Goal: Task Accomplishment & Management: Complete application form

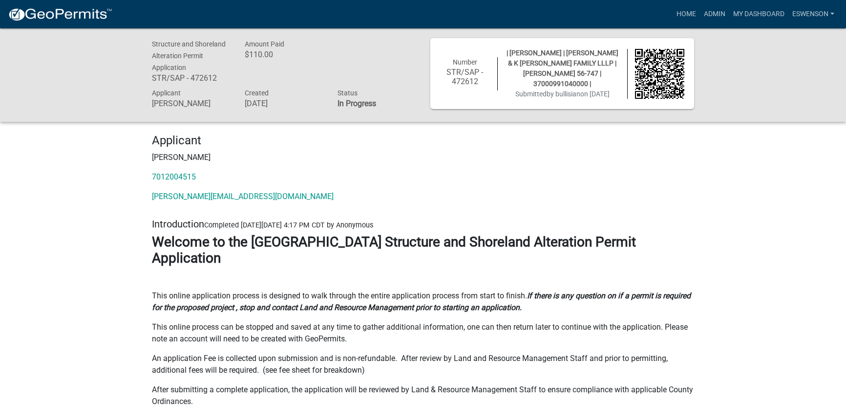
scroll to position [11874, 0]
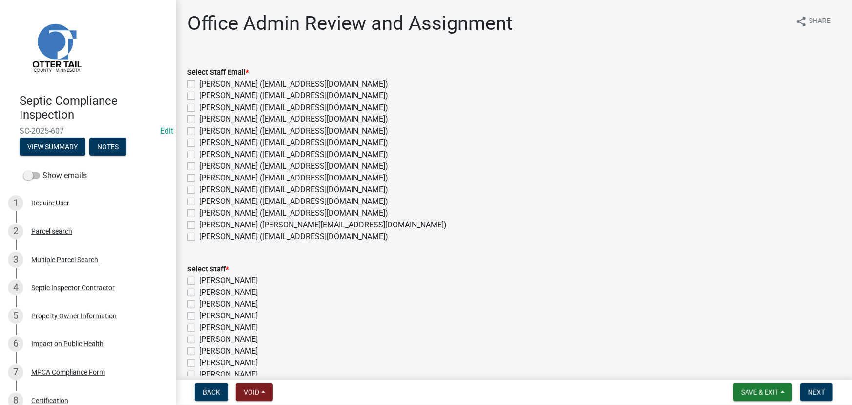
drag, startPoint x: 234, startPoint y: 214, endPoint x: 257, endPoint y: 249, distance: 41.3
click at [234, 214] on label "Michelle Jevne (mjevne@ottertailcounty.gov)" at bounding box center [293, 213] width 189 height 12
click at [206, 213] on input "Michelle Jevne (mjevne@ottertailcounty.gov)" at bounding box center [202, 210] width 6 height 6
checkbox input "true"
checkbox input "false"
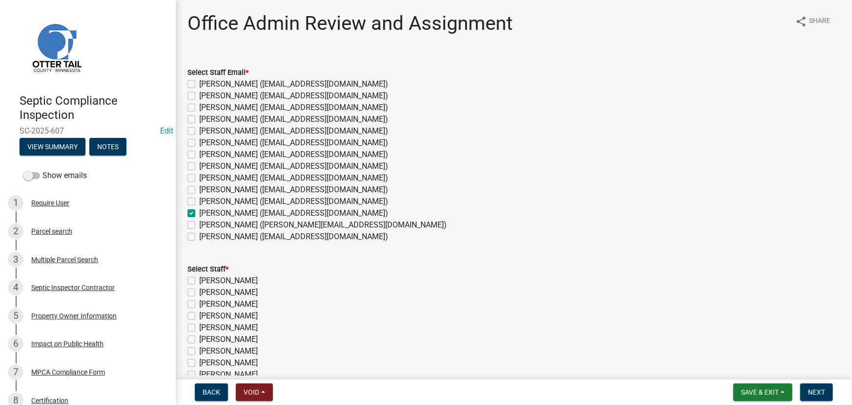
checkbox input "false"
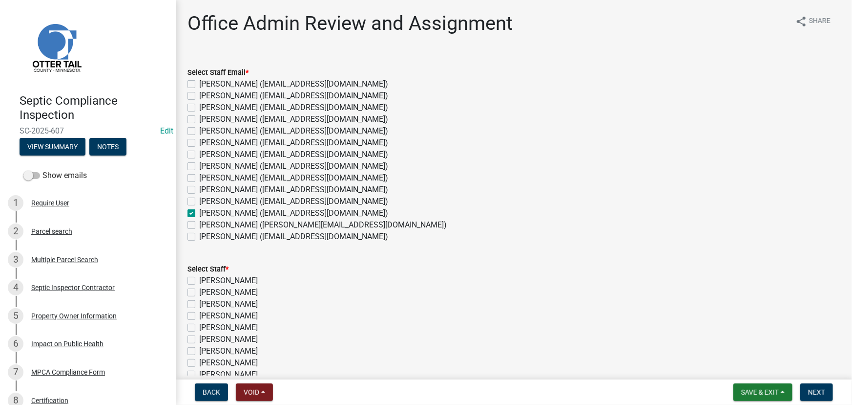
checkbox input "false"
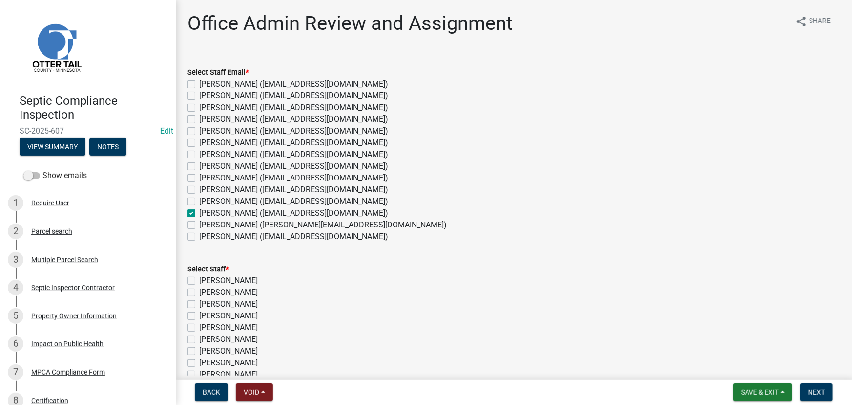
checkbox input "true"
checkbox input "false"
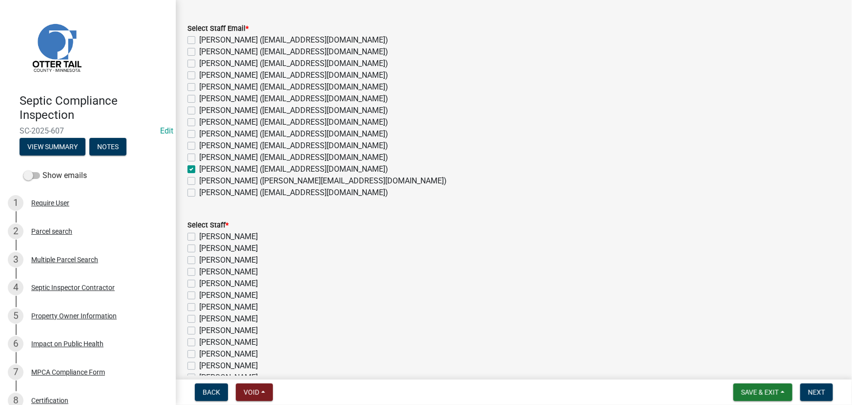
click at [229, 369] on label "Michelle Jevne" at bounding box center [228, 366] width 59 height 12
click at [206, 366] on input "Michelle Jevne" at bounding box center [202, 363] width 6 height 6
checkbox input "true"
checkbox input "false"
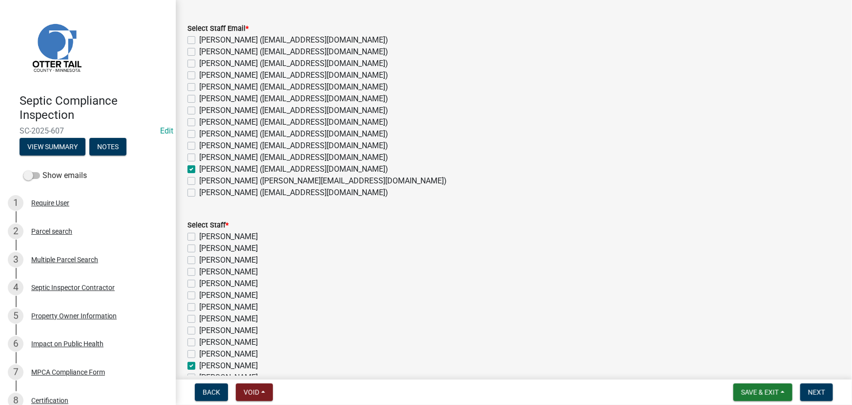
checkbox input "false"
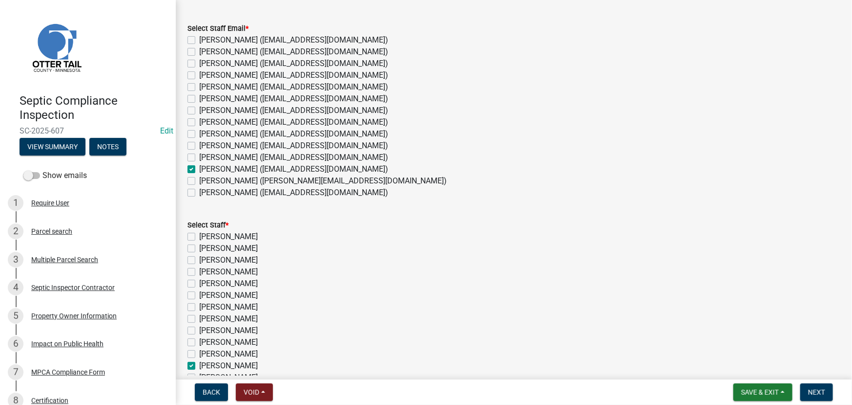
checkbox input "false"
checkbox input "true"
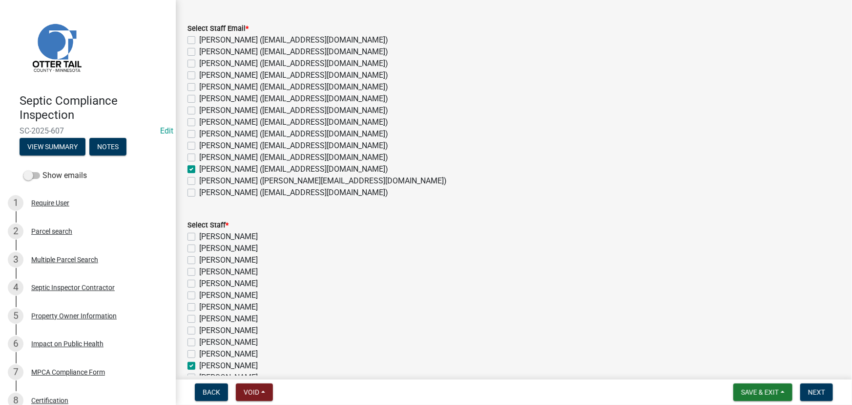
checkbox input "false"
click at [824, 389] on span "Next" at bounding box center [817, 392] width 17 height 8
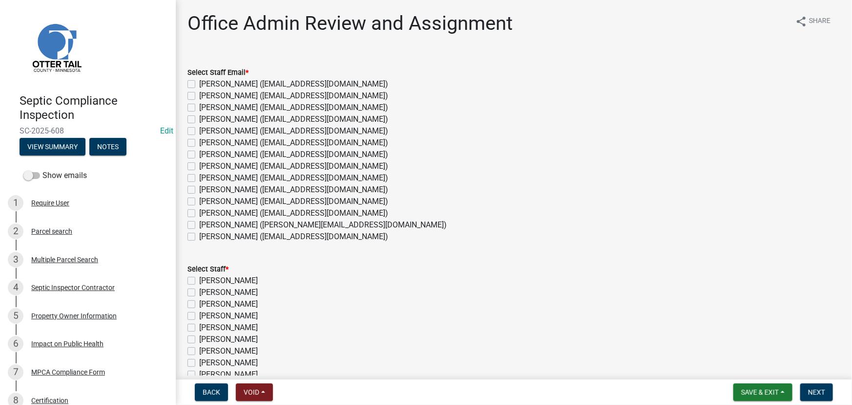
click at [238, 170] on label "Emma Swenson (eswenson@ottertailcounty.gov)" at bounding box center [293, 166] width 189 height 12
click at [206, 167] on input "Emma Swenson (eswenson@ottertailcounty.gov)" at bounding box center [202, 163] width 6 height 6
checkbox input "true"
checkbox input "false"
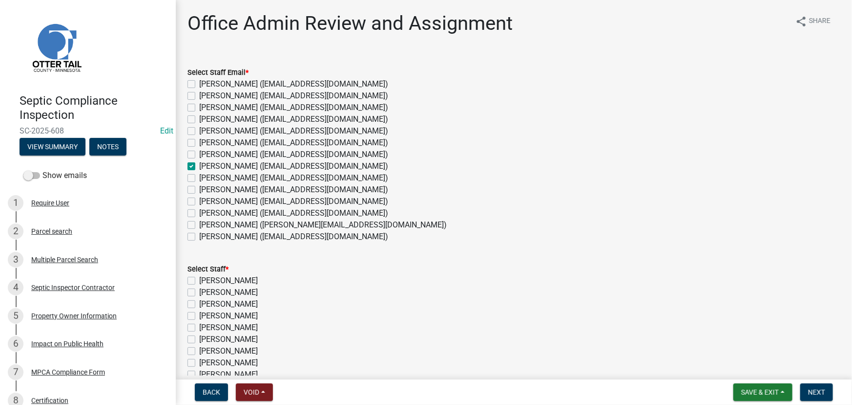
checkbox input "false"
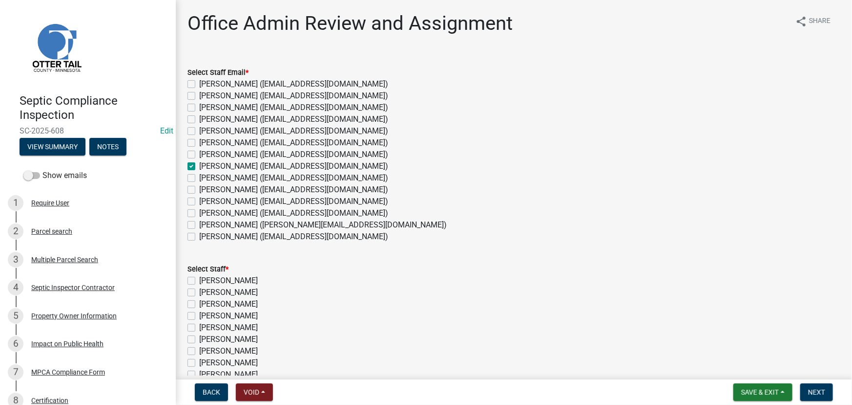
checkbox input "true"
checkbox input "false"
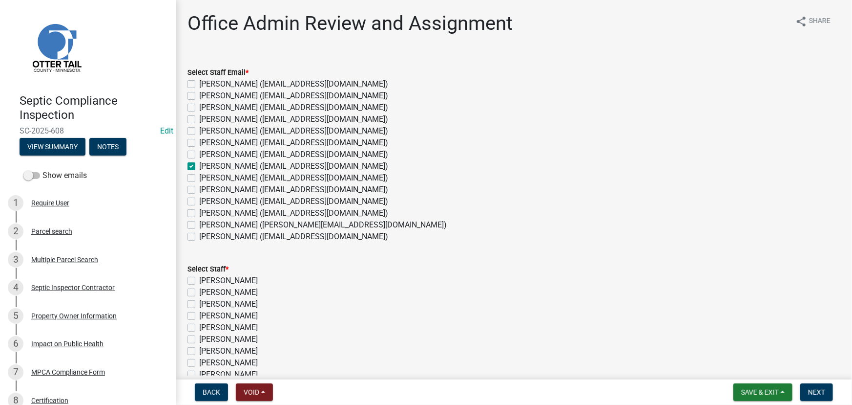
checkbox input "false"
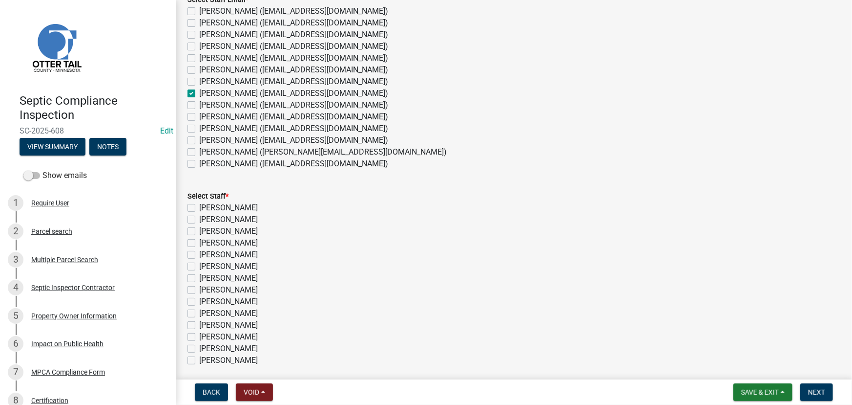
scroll to position [163, 0]
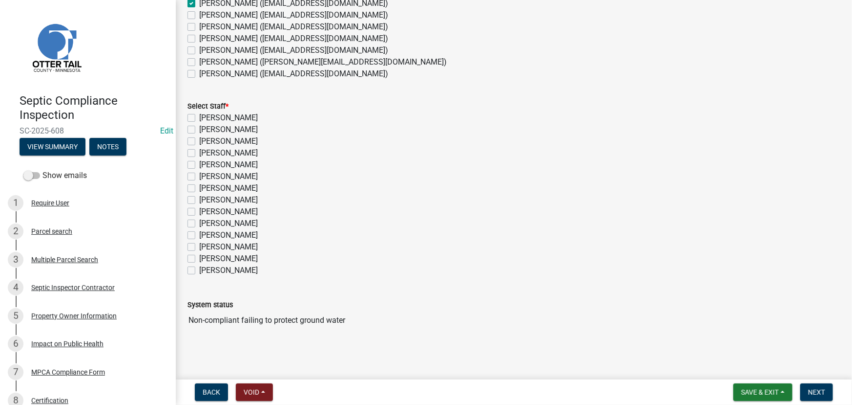
click at [219, 197] on label "[PERSON_NAME]" at bounding box center [228, 200] width 59 height 12
click at [206, 197] on input "[PERSON_NAME]" at bounding box center [202, 197] width 6 height 6
checkbox input "true"
checkbox input "false"
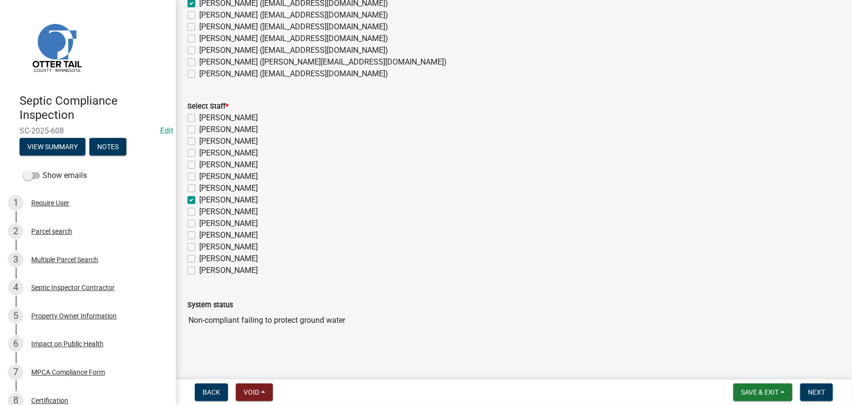
checkbox input "false"
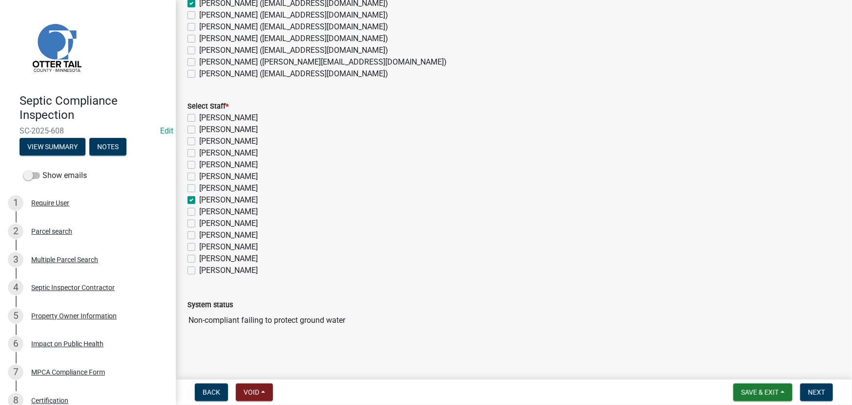
checkbox input "true"
checkbox input "false"
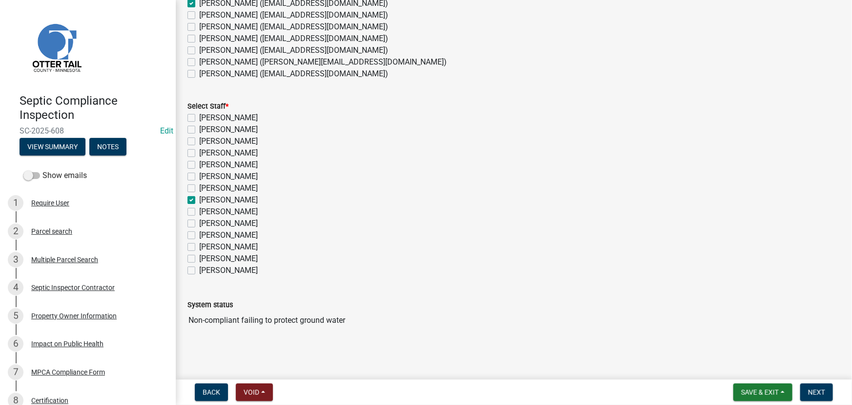
checkbox input "false"
click at [821, 389] on span "Next" at bounding box center [817, 392] width 17 height 8
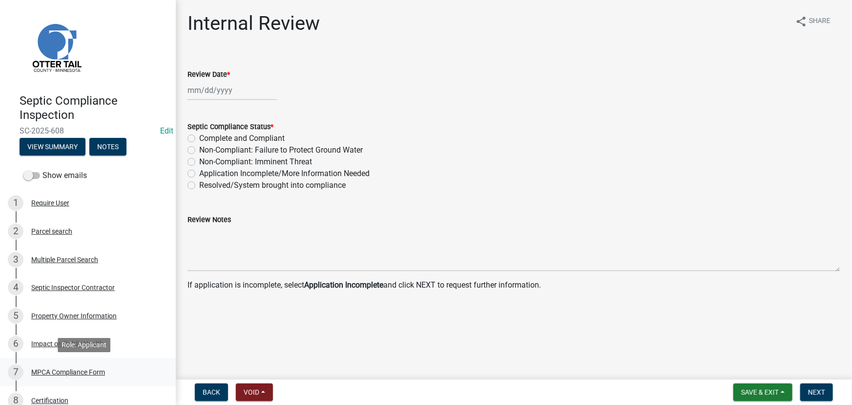
click at [78, 368] on div "MPCA Compliance Form" at bounding box center [68, 371] width 74 height 7
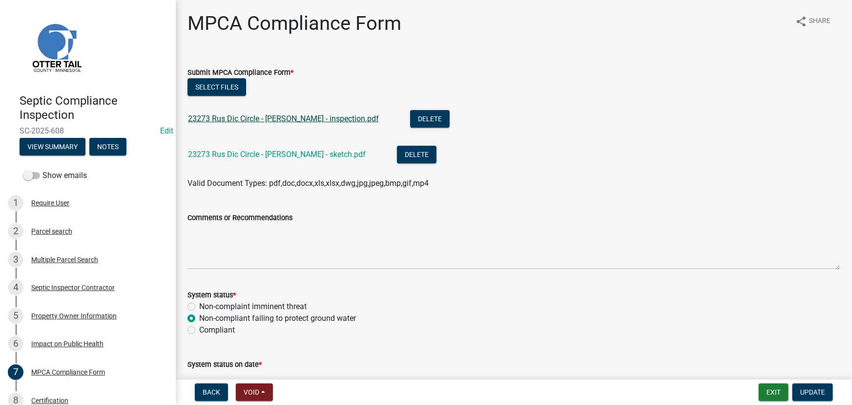
click at [284, 118] on link "23273 Rus Dic Circle - Kollman - inspection.pdf" at bounding box center [283, 118] width 191 height 9
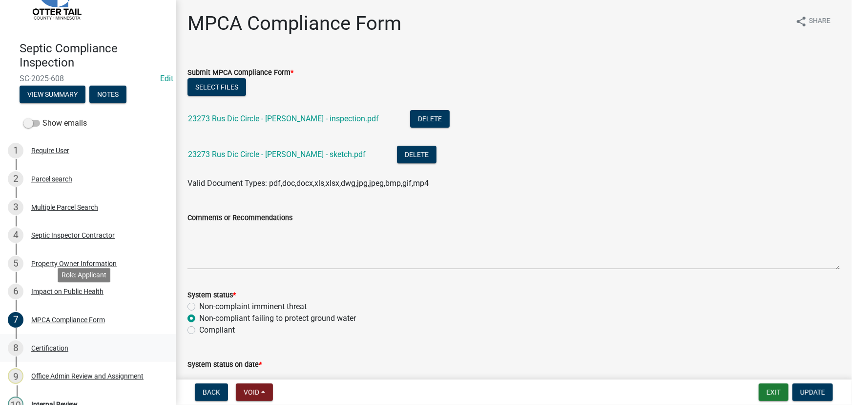
scroll to position [98, 0]
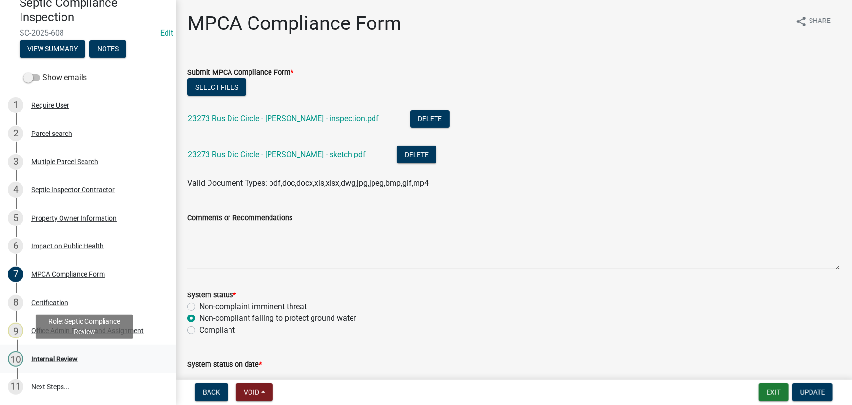
click at [45, 355] on div "Internal Review" at bounding box center [54, 358] width 46 height 7
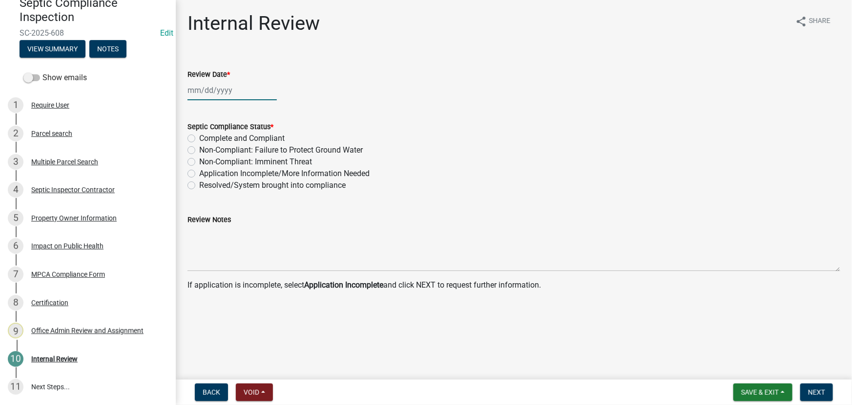
click at [225, 90] on div at bounding box center [232, 90] width 89 height 20
select select "9"
select select "2025"
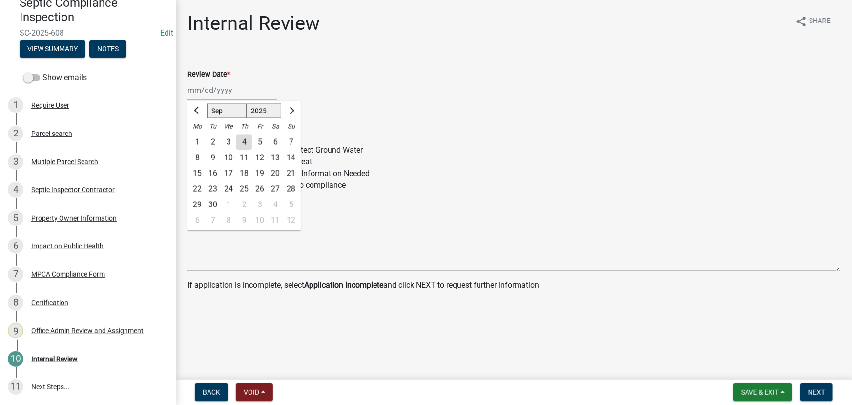
drag, startPoint x: 241, startPoint y: 139, endPoint x: 277, endPoint y: 149, distance: 37.3
click at [241, 140] on div "4" at bounding box center [244, 142] width 16 height 16
type input "09/04/2025"
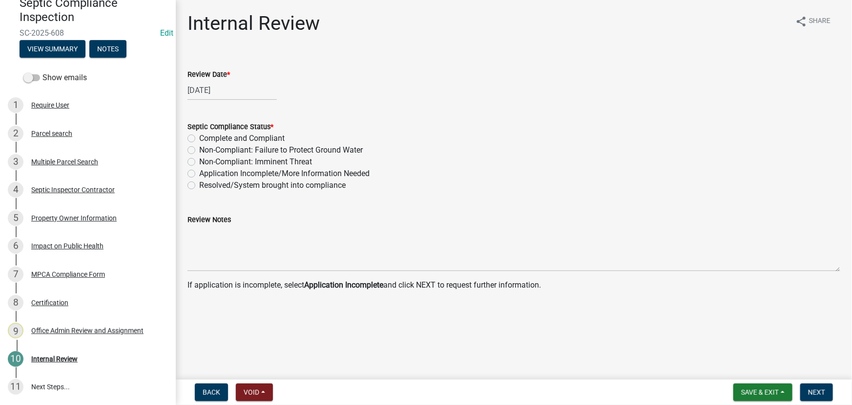
click at [283, 142] on label "Complete and Compliant" at bounding box center [241, 138] width 85 height 12
click at [206, 139] on input "Complete and Compliant" at bounding box center [202, 135] width 6 height 6
radio input "true"
click at [320, 151] on label "Non-Compliant: Failure to Protect Ground Water" at bounding box center [281, 150] width 164 height 12
click at [206, 150] on input "Non-Compliant: Failure to Protect Ground Water" at bounding box center [202, 147] width 6 height 6
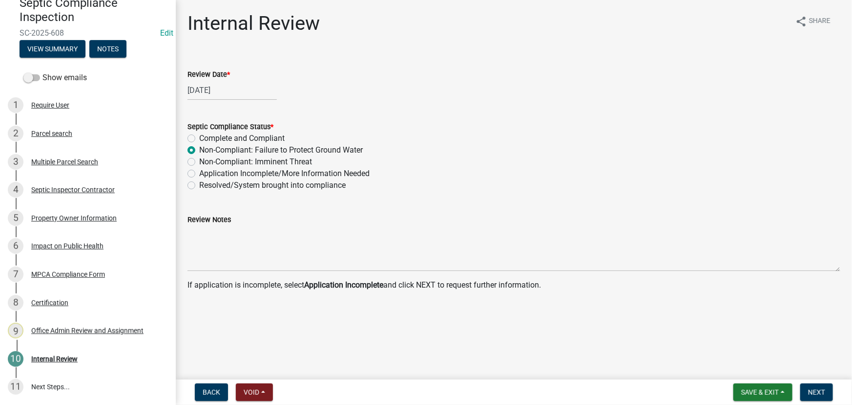
radio input "true"
click at [814, 395] on span "Next" at bounding box center [817, 392] width 17 height 8
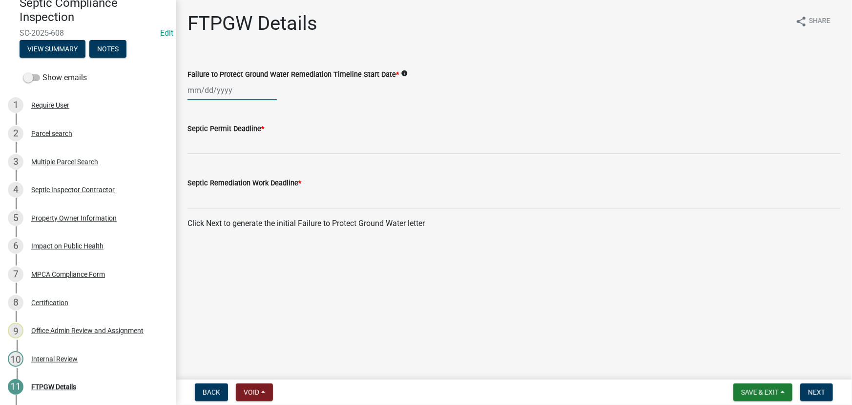
click at [228, 90] on div at bounding box center [232, 90] width 89 height 20
select select "9"
select select "2025"
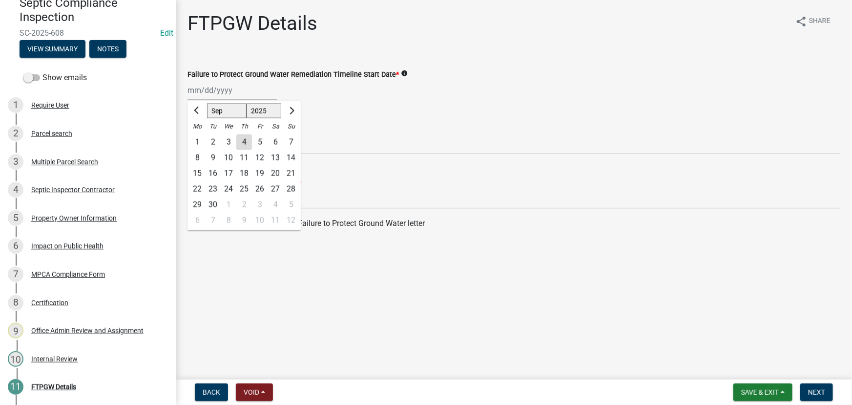
click at [237, 142] on div "4" at bounding box center [244, 142] width 16 height 16
type input "09/04/2025"
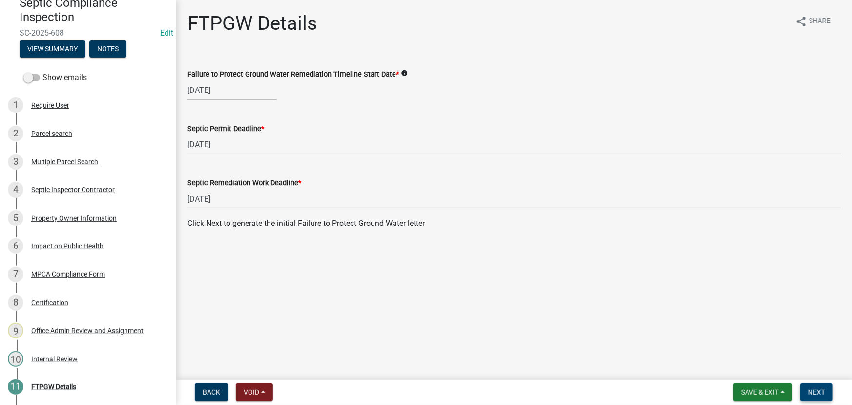
click at [818, 394] on span "Next" at bounding box center [817, 392] width 17 height 8
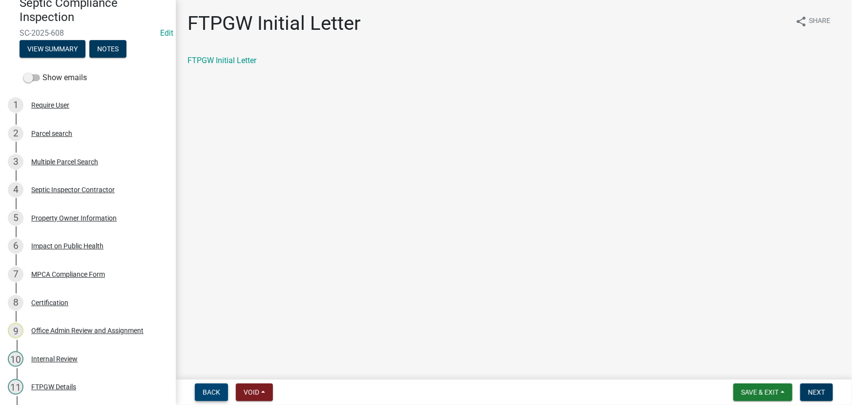
click at [224, 389] on button "Back" at bounding box center [211, 392] width 33 height 18
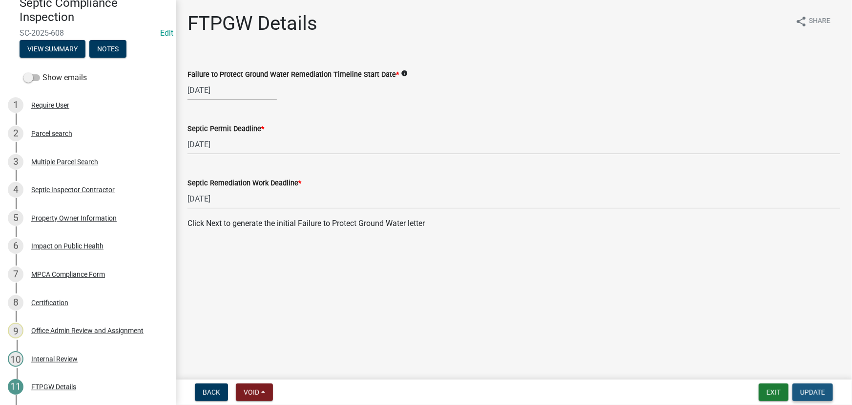
click at [813, 393] on span "Update" at bounding box center [813, 392] width 25 height 8
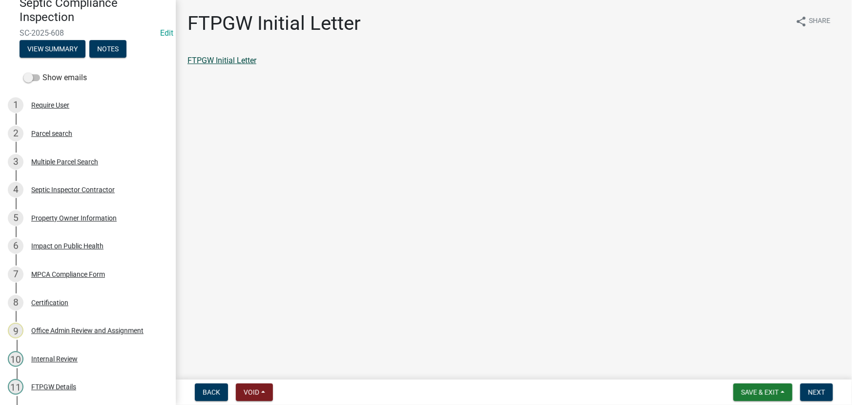
click at [232, 64] on link "FTPGW Initial Letter" at bounding box center [222, 60] width 69 height 9
click at [816, 386] on button "Next" at bounding box center [817, 392] width 33 height 18
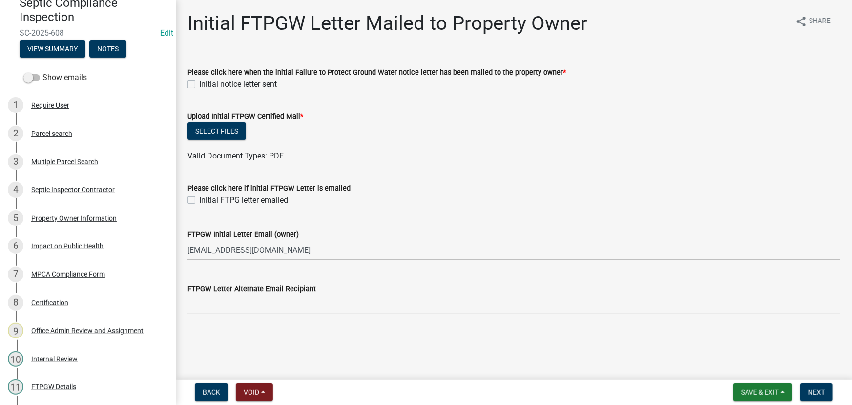
click at [223, 78] on label "Initial notice letter sent" at bounding box center [238, 84] width 78 height 12
click at [206, 78] on input "Initial notice letter sent" at bounding box center [202, 81] width 6 height 6
checkbox input "true"
click at [208, 132] on button "Select files" at bounding box center [217, 131] width 59 height 18
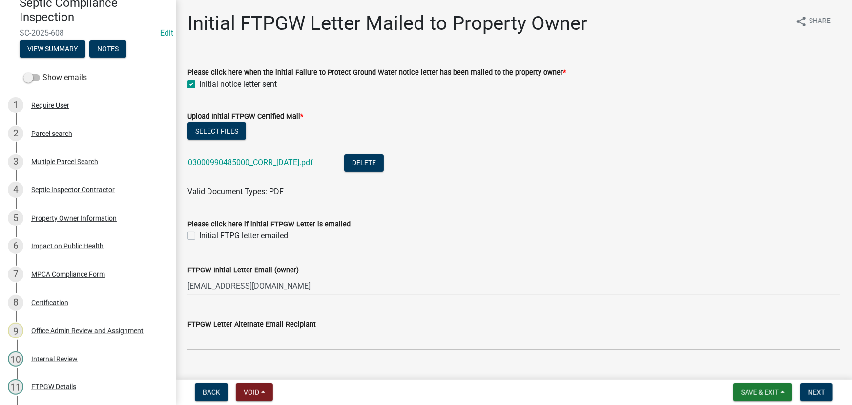
click at [255, 233] on label "Initial FTPG letter emailed" at bounding box center [243, 236] width 89 height 12
click at [206, 233] on input "Initial FTPG letter emailed" at bounding box center [202, 233] width 6 height 6
checkbox input "true"
click at [815, 389] on span "Next" at bounding box center [817, 392] width 17 height 8
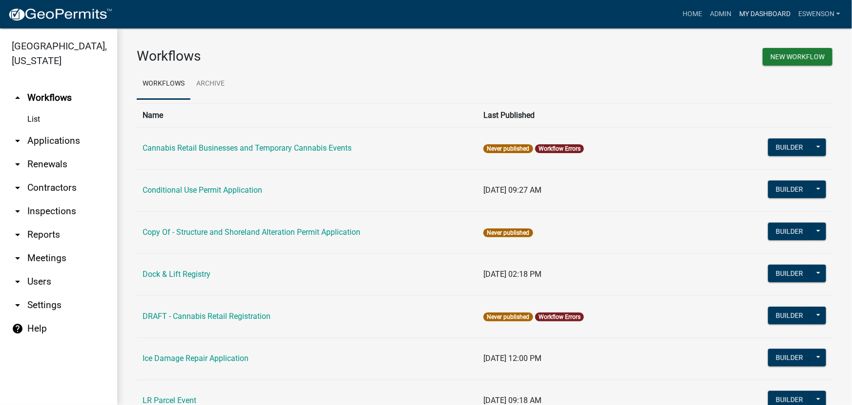
click at [767, 11] on link "My Dashboard" at bounding box center [765, 14] width 59 height 19
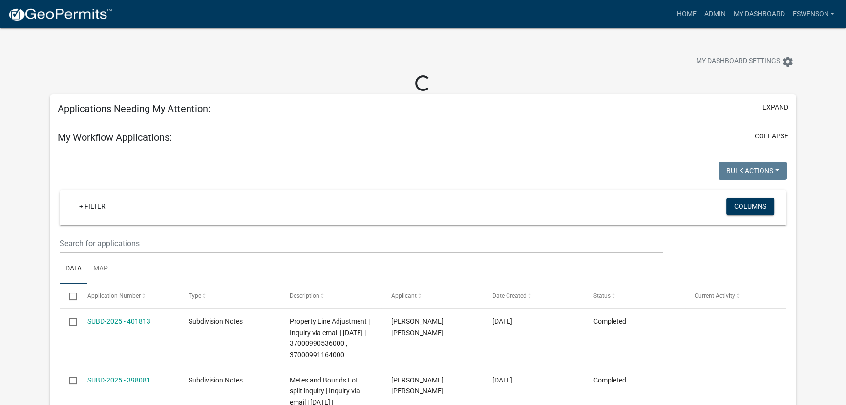
select select "3: 100"
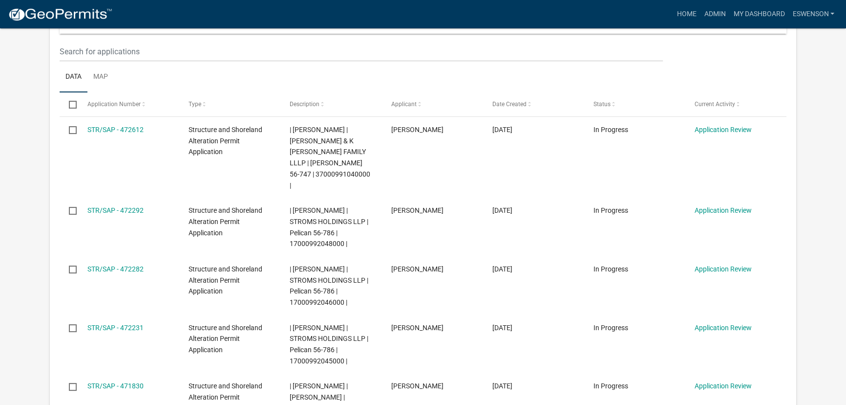
scroll to position [133, 0]
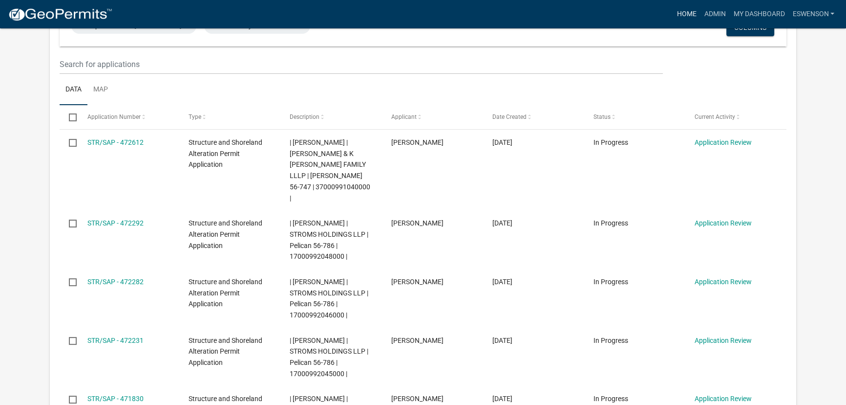
click at [684, 17] on link "Home" at bounding box center [686, 14] width 27 height 19
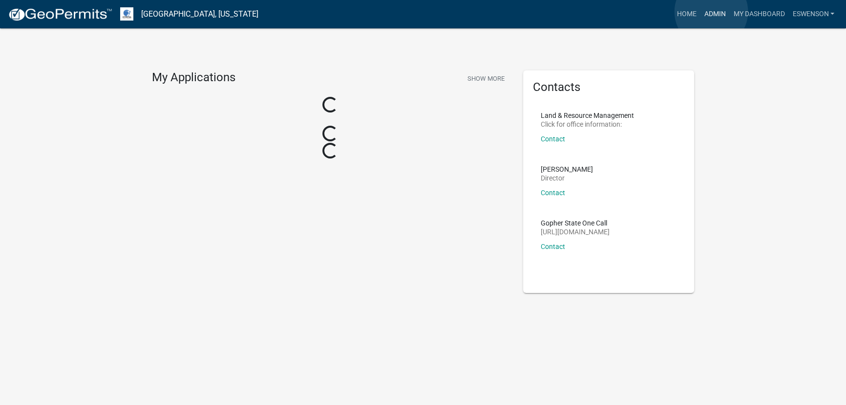
click at [711, 12] on link "Admin" at bounding box center [714, 14] width 29 height 19
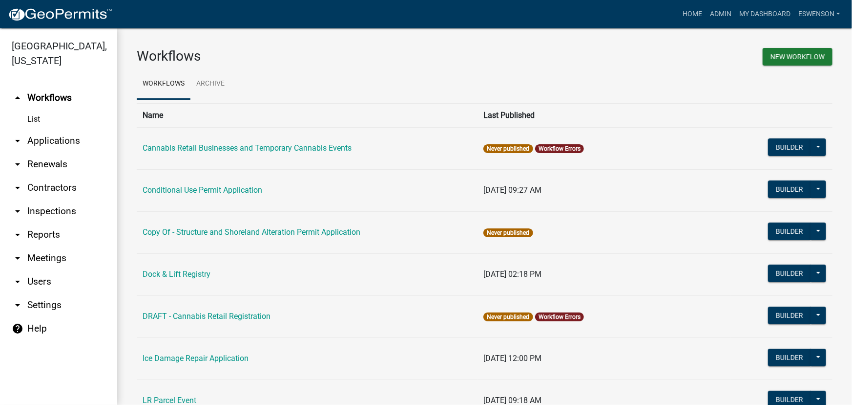
click at [58, 133] on link "arrow_drop_down Applications" at bounding box center [58, 140] width 117 height 23
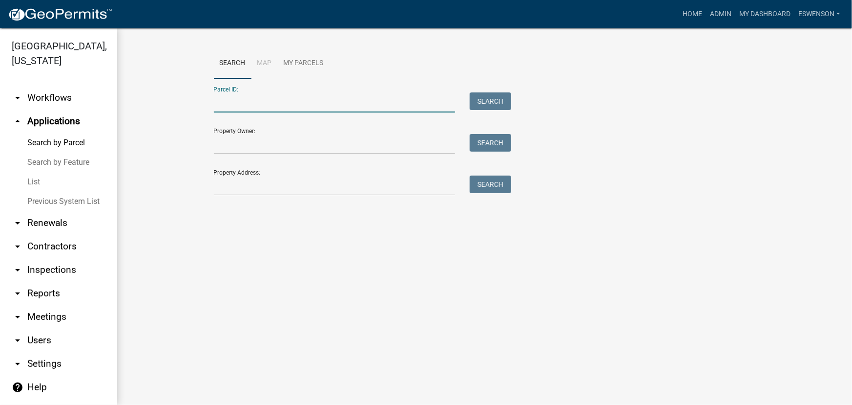
paste input "27000150094000"
click at [506, 102] on button "Search" at bounding box center [491, 101] width 42 height 18
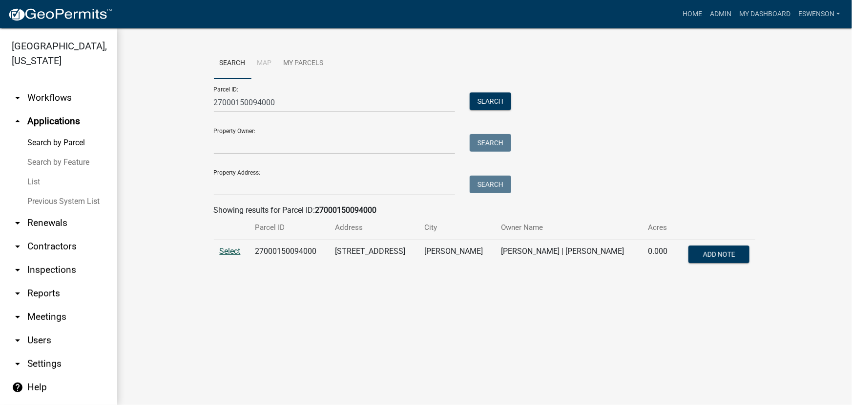
click at [220, 253] on span "Select" at bounding box center [230, 250] width 21 height 9
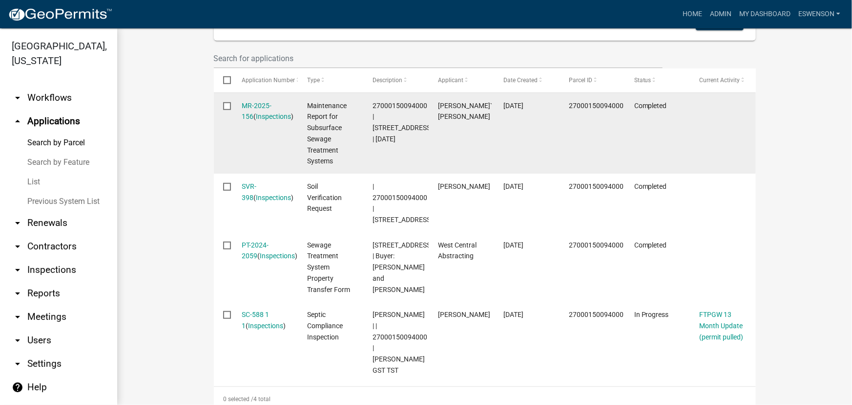
scroll to position [35, 0]
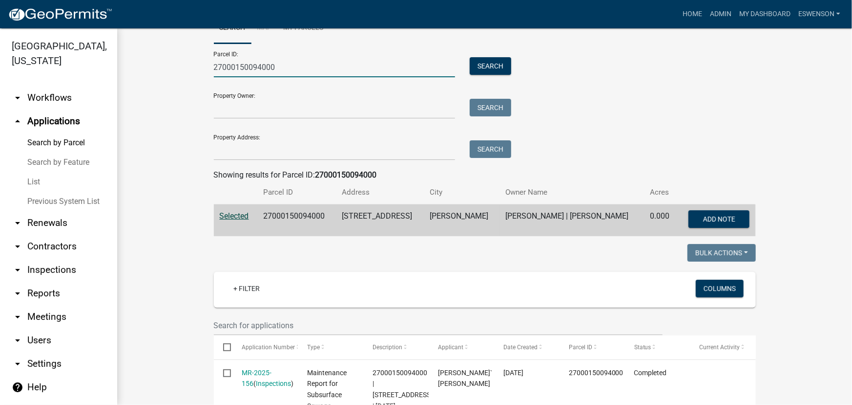
click at [263, 64] on input "27000150094000" at bounding box center [335, 67] width 242 height 20
paste input "[CREDIT_CARD_NUMBER]"
click at [488, 71] on button "Search" at bounding box center [491, 66] width 42 height 18
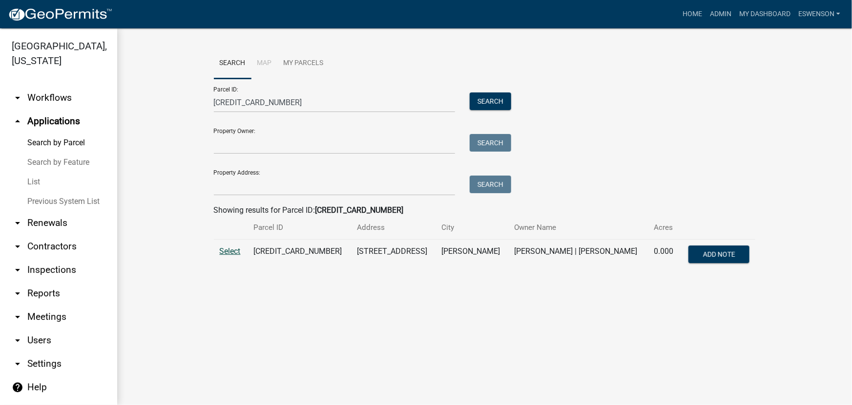
click at [232, 252] on span "Select" at bounding box center [230, 250] width 21 height 9
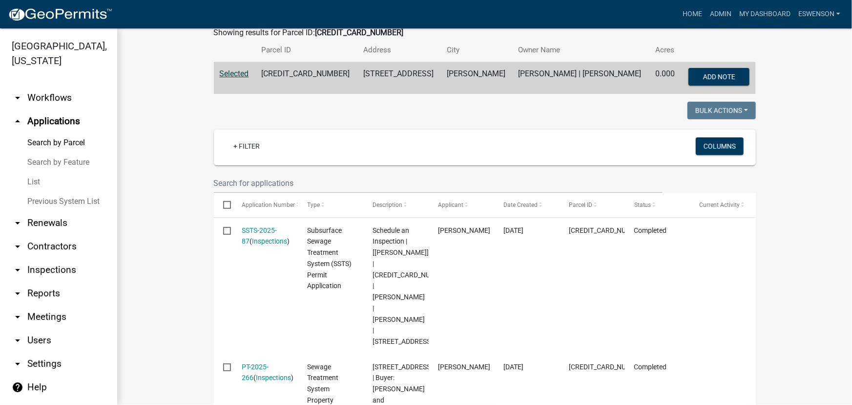
scroll to position [55, 0]
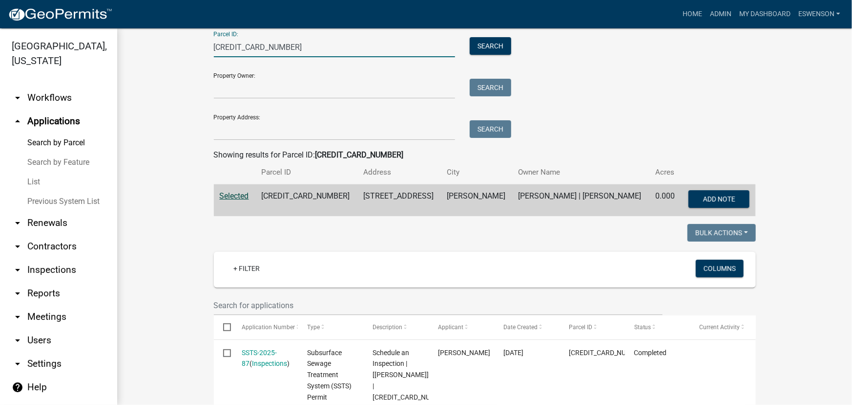
click at [231, 49] on input "30000150086001" at bounding box center [335, 47] width 242 height 20
paste input "8000990333000"
click at [491, 45] on button "Search" at bounding box center [491, 46] width 42 height 18
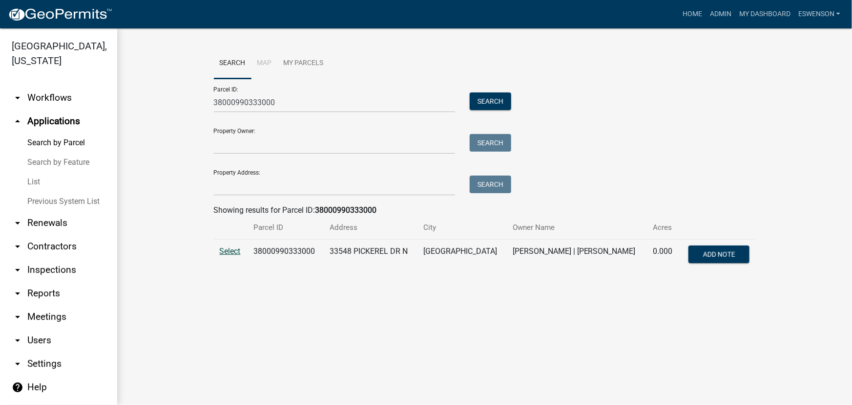
click at [222, 249] on span "Select" at bounding box center [230, 250] width 21 height 9
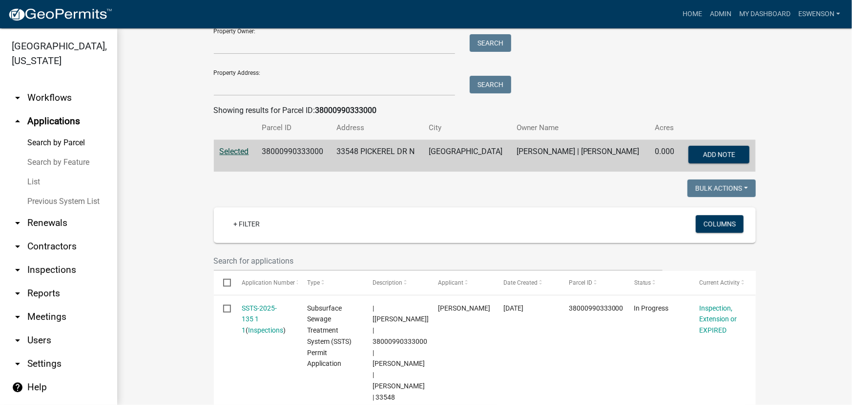
scroll to position [55, 0]
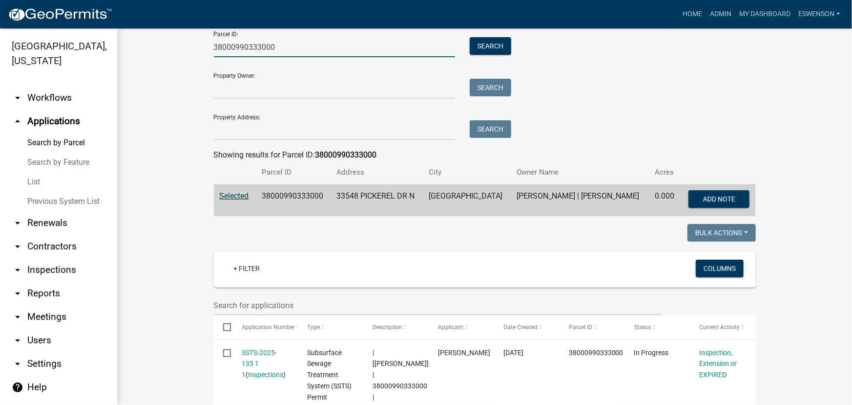
click at [236, 41] on input "38000990333000" at bounding box center [335, 47] width 242 height 20
paste input "20000150087007"
type input "20000150087007"
click at [494, 46] on button "Search" at bounding box center [491, 46] width 42 height 18
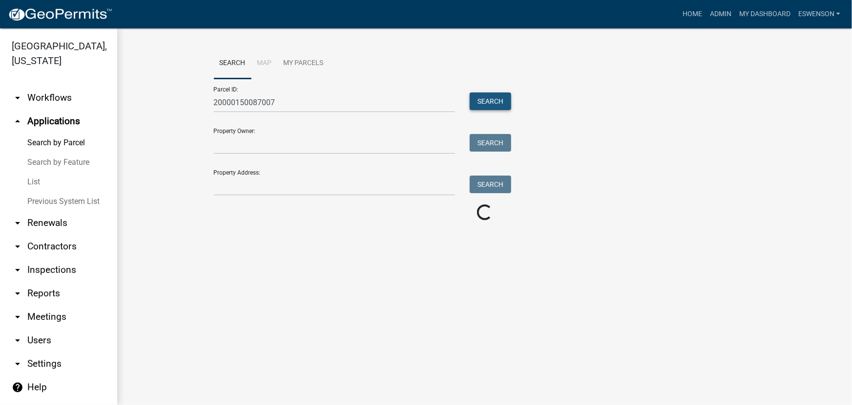
scroll to position [0, 0]
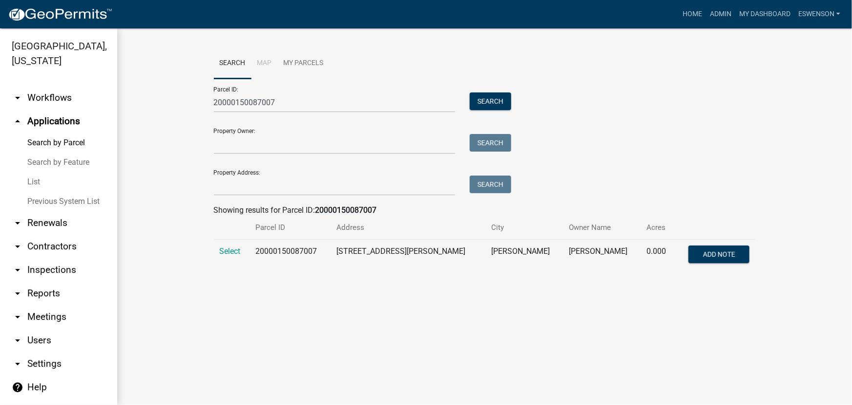
click at [224, 257] on td "Select" at bounding box center [232, 255] width 36 height 32
click at [226, 254] on span "Select" at bounding box center [230, 250] width 21 height 9
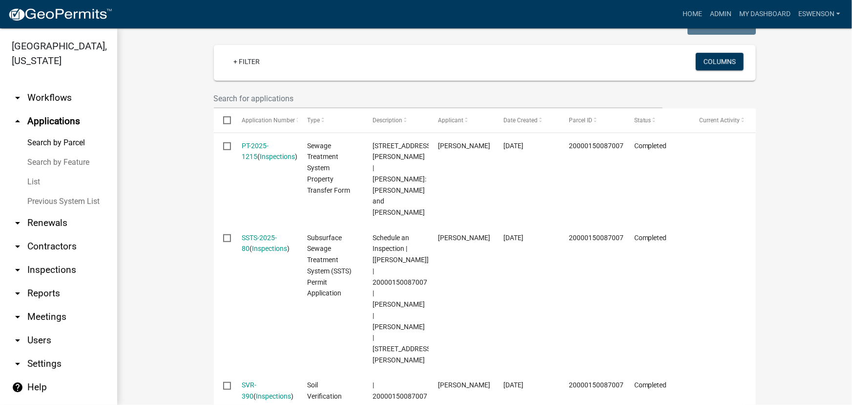
scroll to position [278, 0]
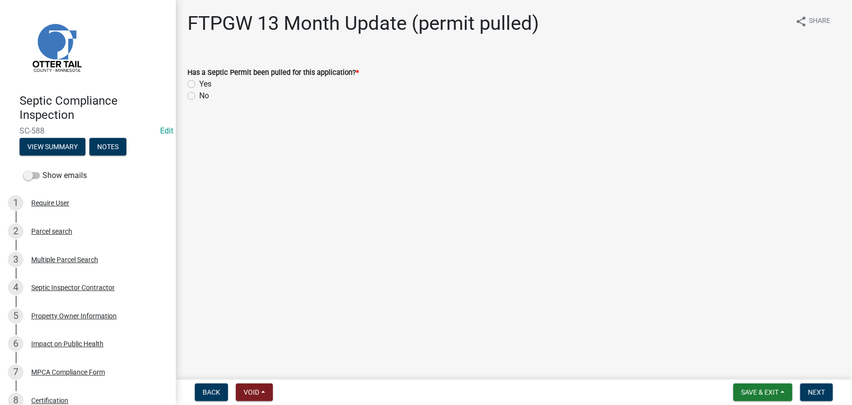
click at [207, 98] on label "No" at bounding box center [204, 96] width 10 height 12
click at [206, 96] on input "No" at bounding box center [202, 93] width 6 height 6
radio input "true"
click at [813, 386] on button "Next" at bounding box center [817, 392] width 33 height 18
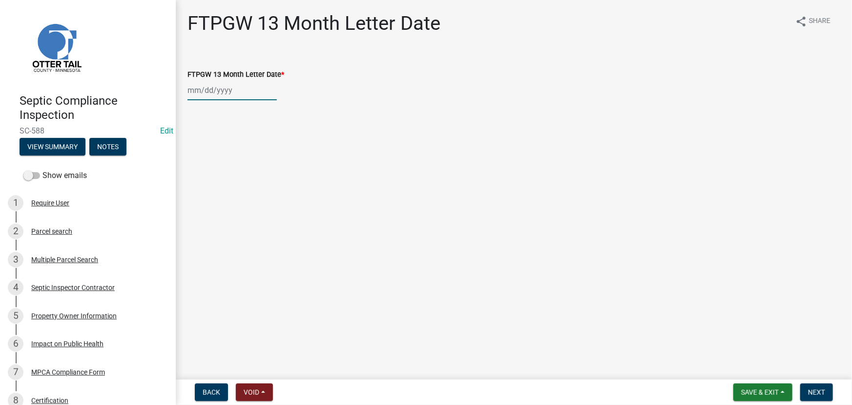
click at [242, 94] on div at bounding box center [232, 90] width 89 height 20
select select "9"
select select "2025"
click at [248, 145] on div "4" at bounding box center [244, 142] width 16 height 16
type input "09/04/2025"
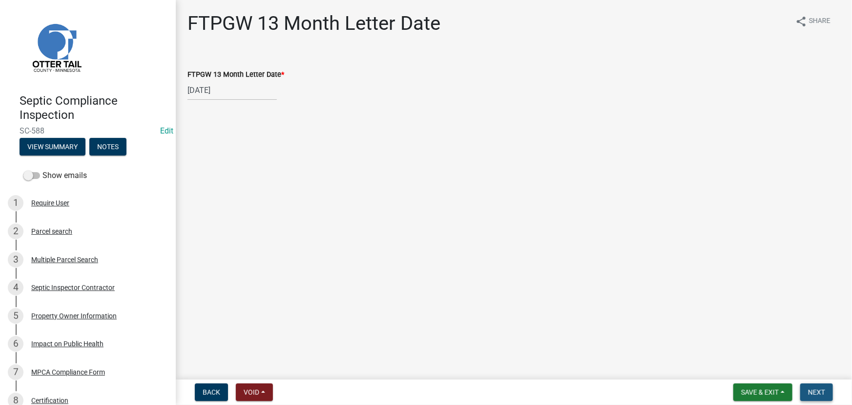
click at [826, 388] on button "Next" at bounding box center [817, 392] width 33 height 18
click at [219, 57] on link "FTPGW 13 Month Letter" at bounding box center [229, 60] width 83 height 9
click at [810, 391] on span "Next" at bounding box center [817, 392] width 17 height 8
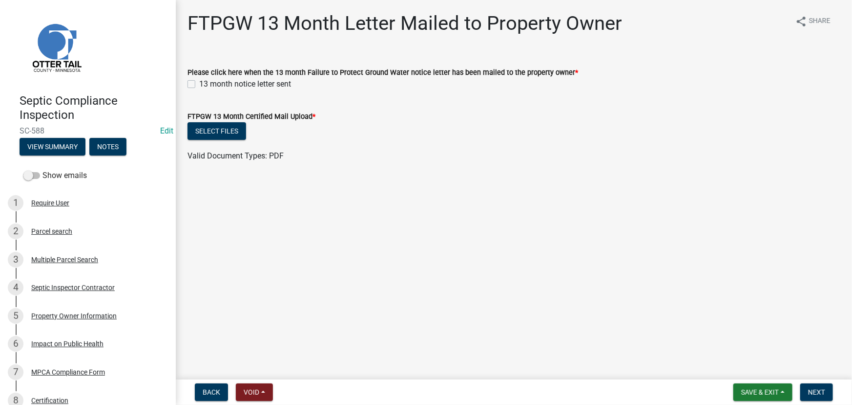
click at [212, 88] on label "13 month notice letter sent" at bounding box center [245, 84] width 92 height 12
click at [206, 85] on input "13 month notice letter sent" at bounding box center [202, 81] width 6 height 6
checkbox input "true"
click at [212, 129] on button "Select files" at bounding box center [217, 131] width 59 height 18
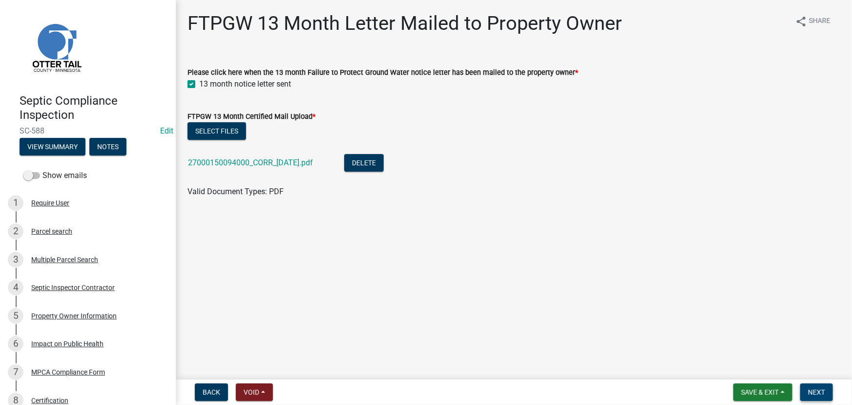
click at [821, 393] on span "Next" at bounding box center [817, 392] width 17 height 8
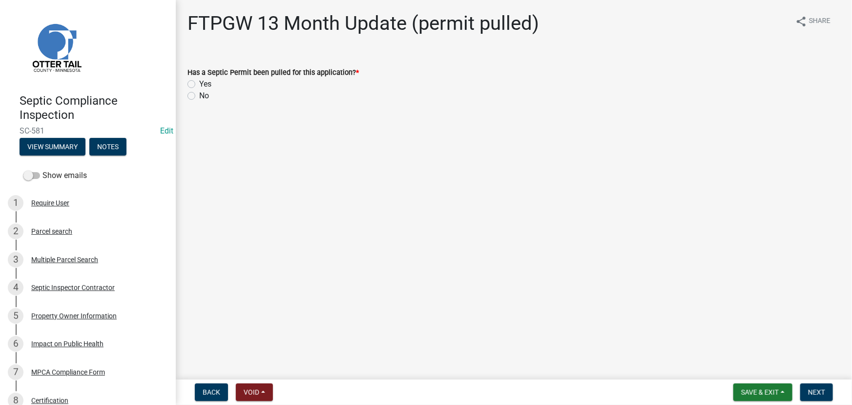
click at [204, 84] on label "Yes" at bounding box center [205, 84] width 12 height 12
click at [204, 84] on input "Yes" at bounding box center [202, 81] width 6 height 6
radio input "true"
click at [810, 389] on span "Next" at bounding box center [817, 392] width 17 height 8
click at [207, 83] on label "Yes" at bounding box center [205, 84] width 12 height 12
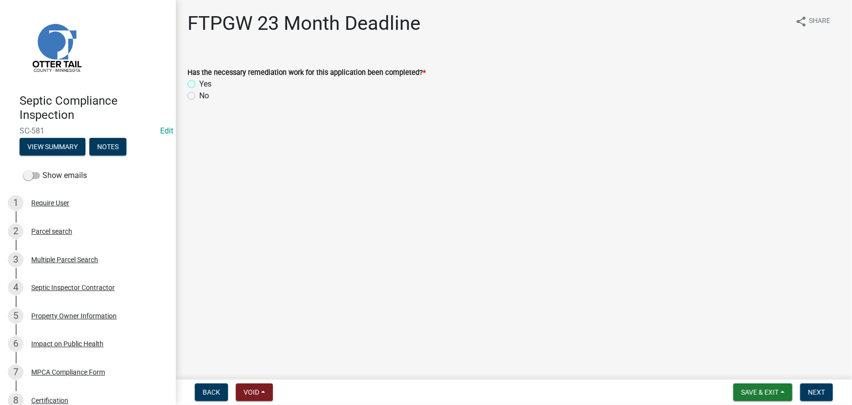
click at [206, 83] on input "Yes" at bounding box center [202, 81] width 6 height 6
radio input "true"
click at [809, 390] on span "Next" at bounding box center [817, 392] width 17 height 8
click at [205, 86] on label "Yes" at bounding box center [205, 84] width 12 height 12
click at [205, 85] on input "Yes" at bounding box center [202, 81] width 6 height 6
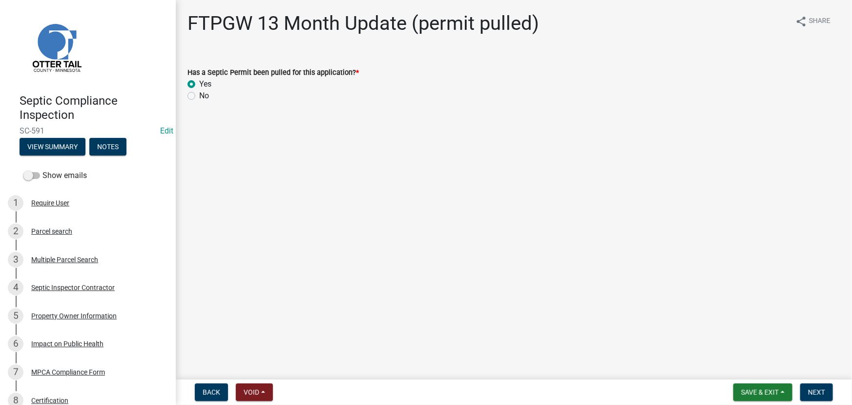
radio input "true"
click at [811, 392] on span "Next" at bounding box center [817, 392] width 17 height 8
click at [210, 88] on label "Yes" at bounding box center [205, 84] width 12 height 12
click at [202, 79] on label "Yes" at bounding box center [205, 84] width 12 height 12
click at [202, 79] on input "Yes" at bounding box center [202, 81] width 6 height 6
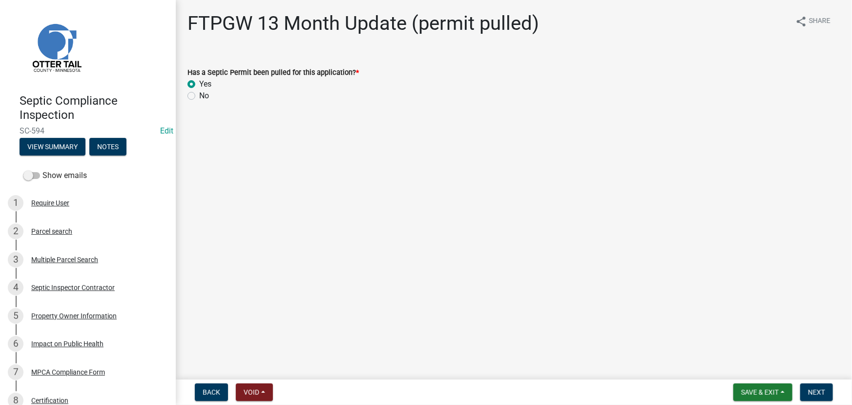
radio input "true"
click at [815, 394] on span "Next" at bounding box center [817, 392] width 17 height 8
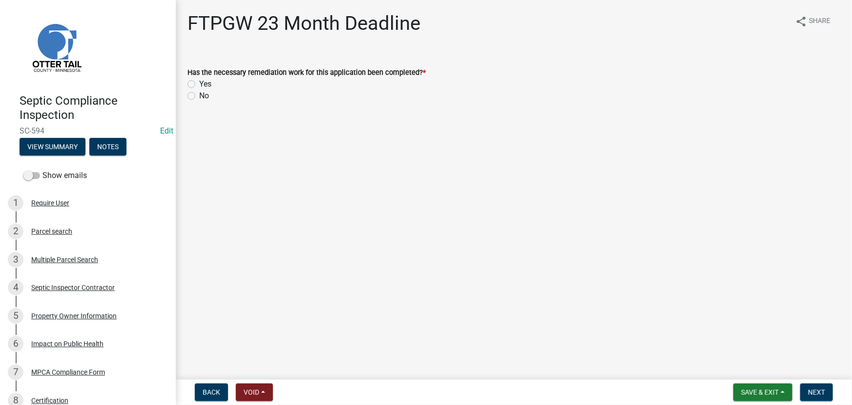
click at [210, 85] on label "Yes" at bounding box center [205, 84] width 12 height 12
click at [206, 85] on input "Yes" at bounding box center [202, 81] width 6 height 6
radio input "true"
click at [813, 391] on span "Next" at bounding box center [817, 392] width 17 height 8
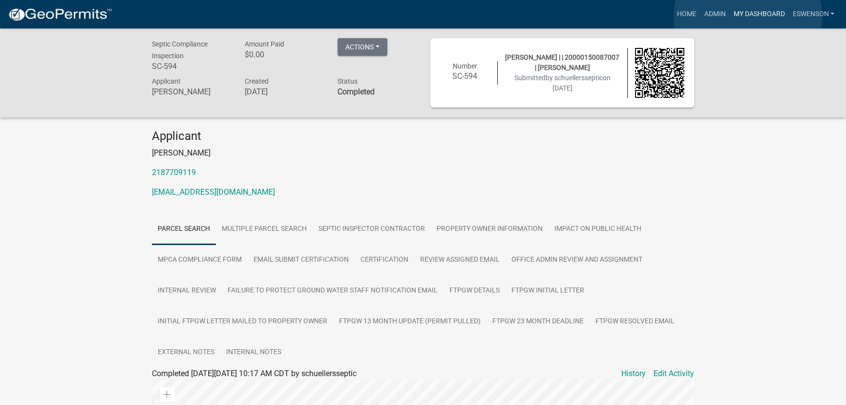
click at [748, 16] on link "My Dashboard" at bounding box center [758, 14] width 59 height 19
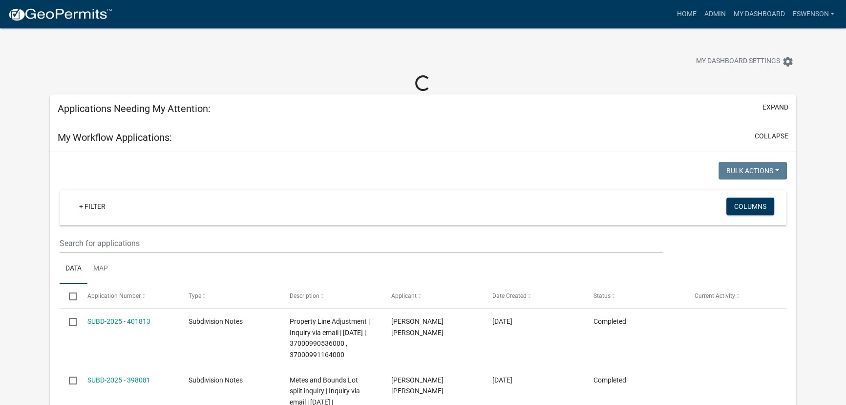
select select "3: 100"
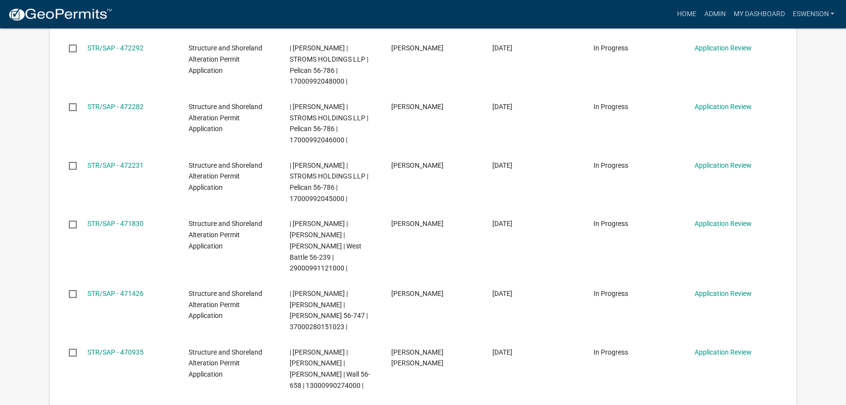
scroll to position [311, 0]
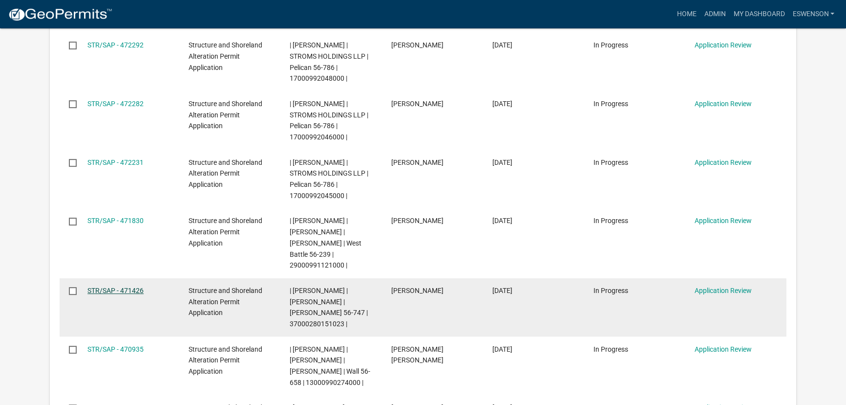
click at [121, 286] on link "STR/SAP - 471426" at bounding box center [115, 290] width 56 height 8
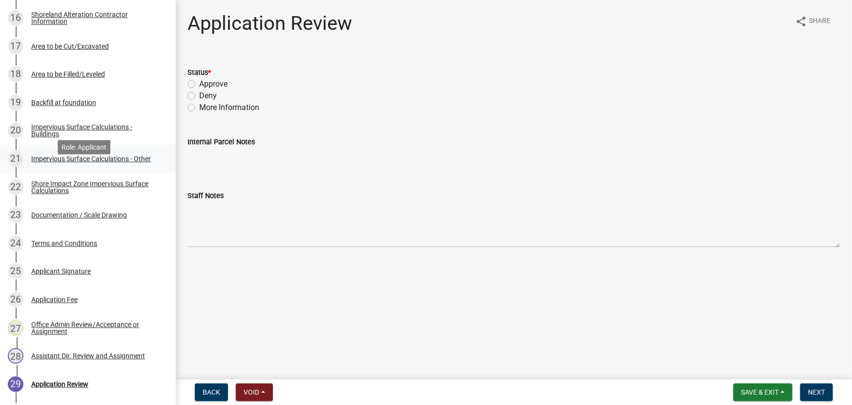
scroll to position [621, 0]
click at [84, 215] on div "Documentation / Scale Drawing" at bounding box center [79, 214] width 96 height 7
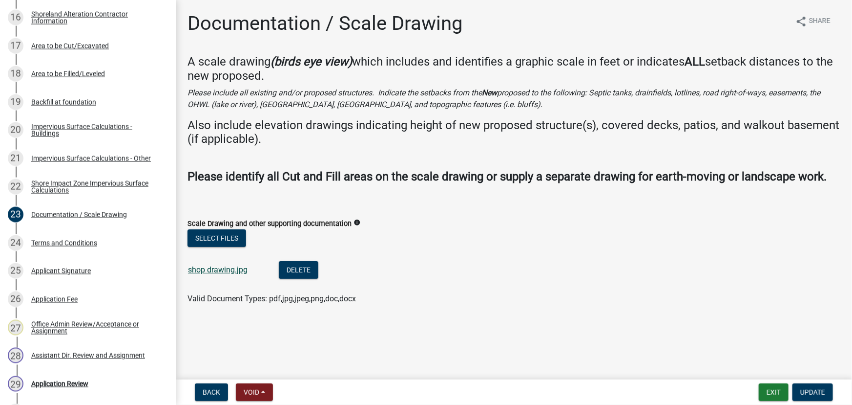
click at [224, 271] on link "shop drawing.jpg" at bounding box center [218, 269] width 60 height 9
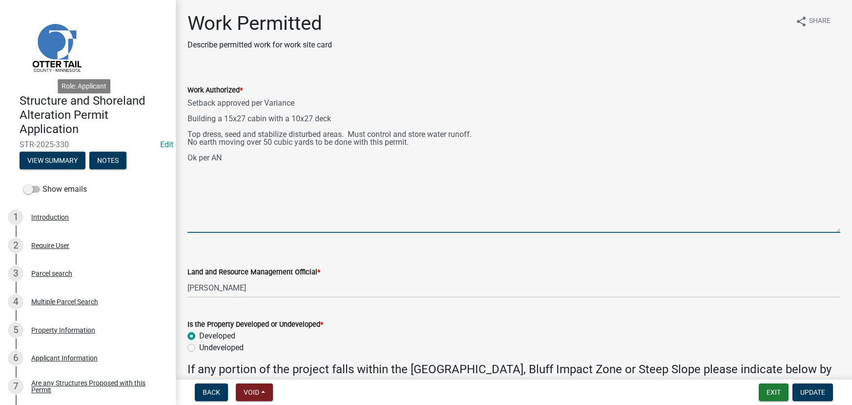
select select "190fd4c8-42ef-492b-a4a0-a0213555944c"
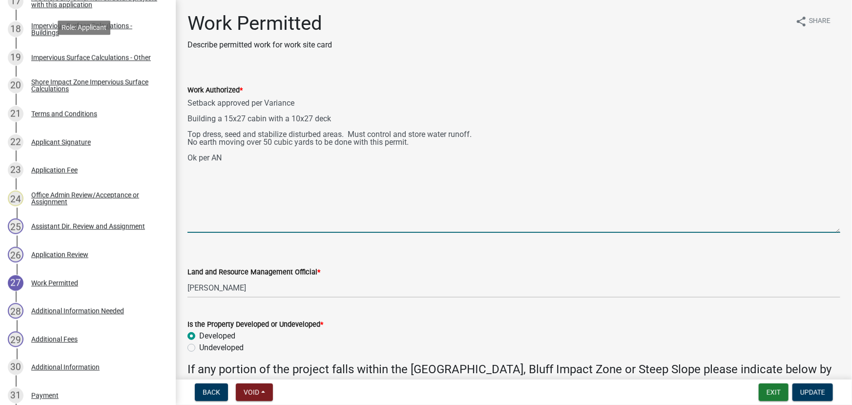
drag, startPoint x: 208, startPoint y: 98, endPoint x: 112, endPoint y: -4, distance: 140.3
click at [112, 0] on html "Internet Explorer does NOT work with GeoPermits. Get a new browser for more sec…" at bounding box center [426, 202] width 852 height 405
click at [269, 200] on textarea "Setback approved per Variance Building a 15x27 cabin with a 10x27 deck Top dres…" at bounding box center [514, 164] width 653 height 137
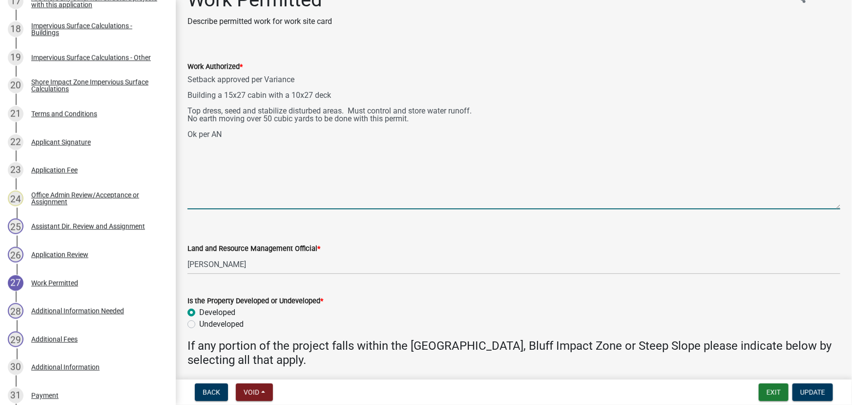
scroll to position [44, 0]
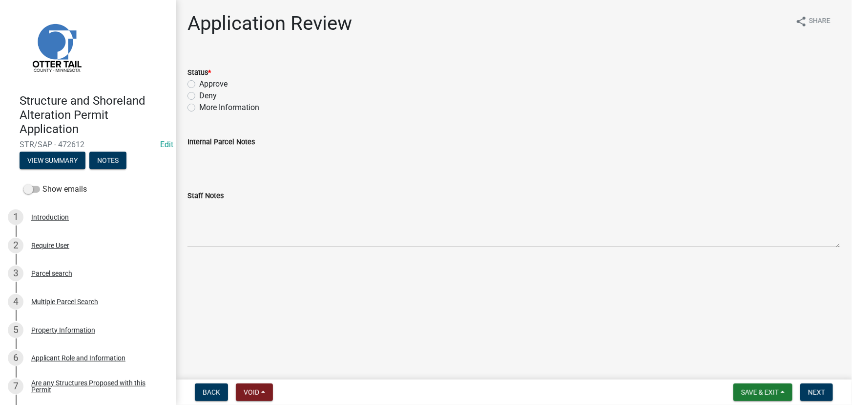
scroll to position [355, 0]
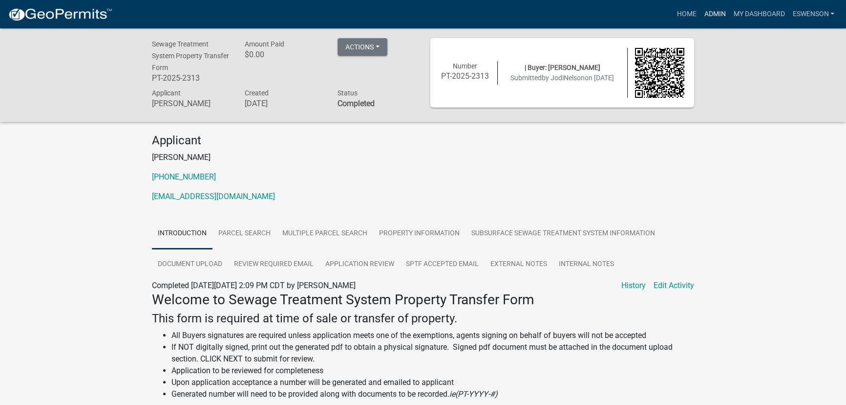
click at [707, 14] on link "Admin" at bounding box center [714, 14] width 29 height 19
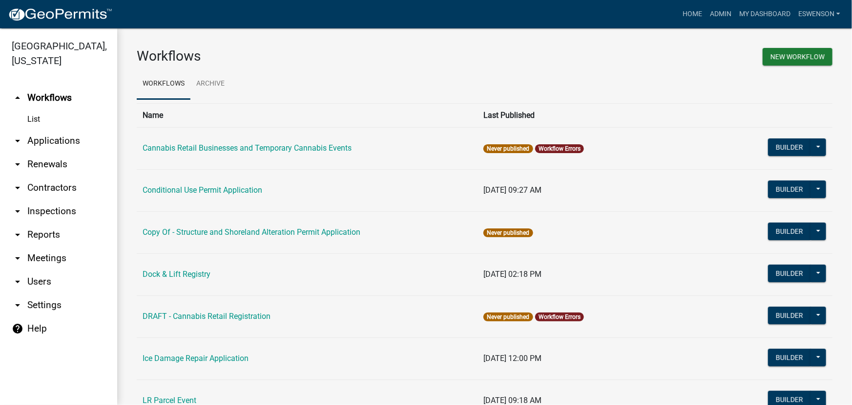
click at [64, 146] on link "arrow_drop_down Applications" at bounding box center [58, 140] width 117 height 23
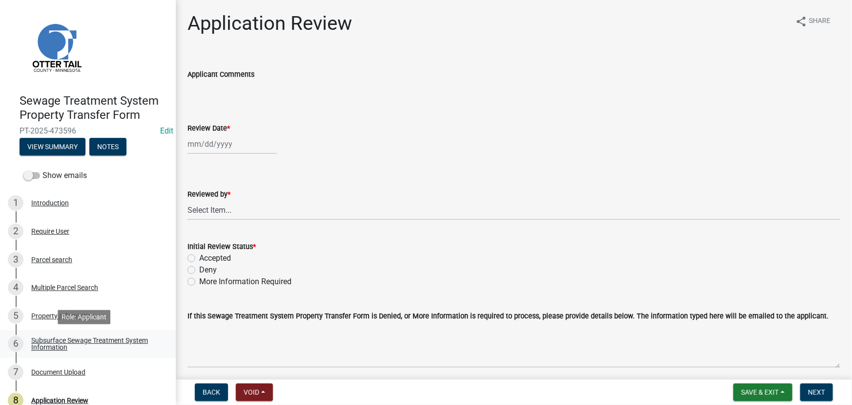
click at [63, 340] on div "Subsurface Sewage Treatment System Information" at bounding box center [95, 344] width 129 height 14
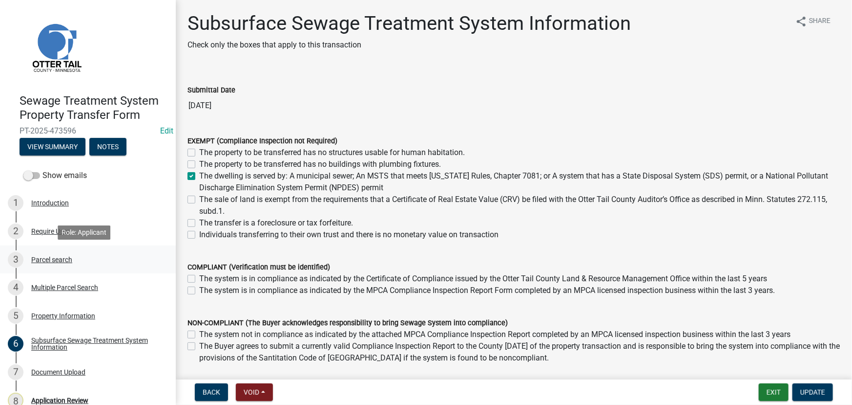
click at [53, 260] on div "Parcel search" at bounding box center [51, 259] width 41 height 7
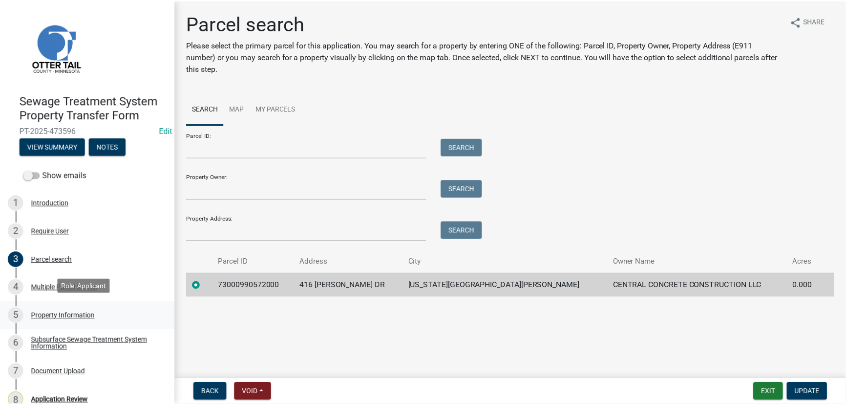
scroll to position [41, 0]
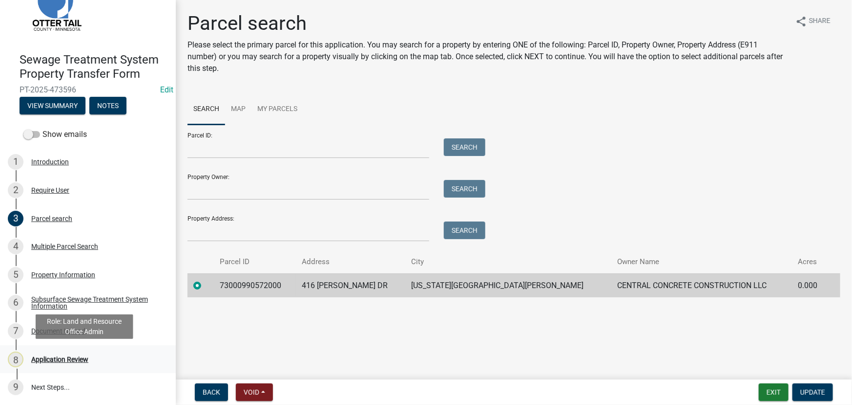
click at [69, 357] on div "Application Review" at bounding box center [59, 359] width 57 height 7
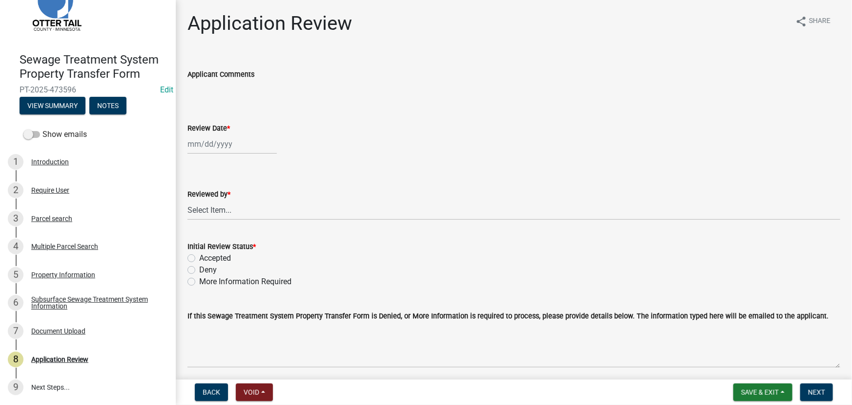
click at [214, 141] on div at bounding box center [232, 144] width 89 height 20
select select "9"
select select "2025"
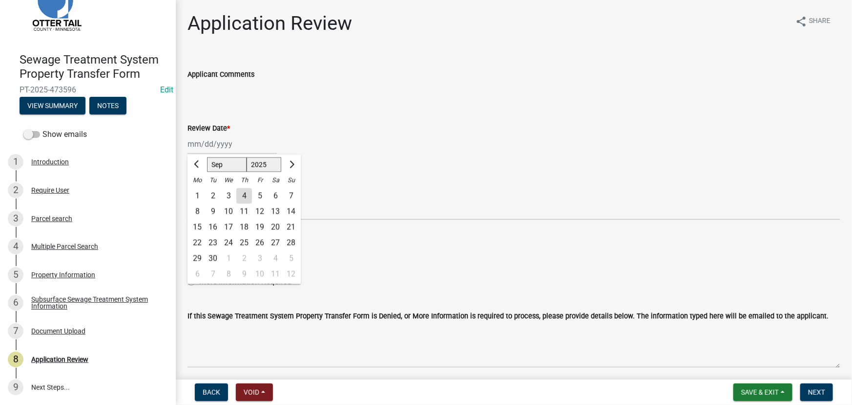
click at [249, 195] on div "4" at bounding box center [244, 196] width 16 height 16
type input "09/04/2025"
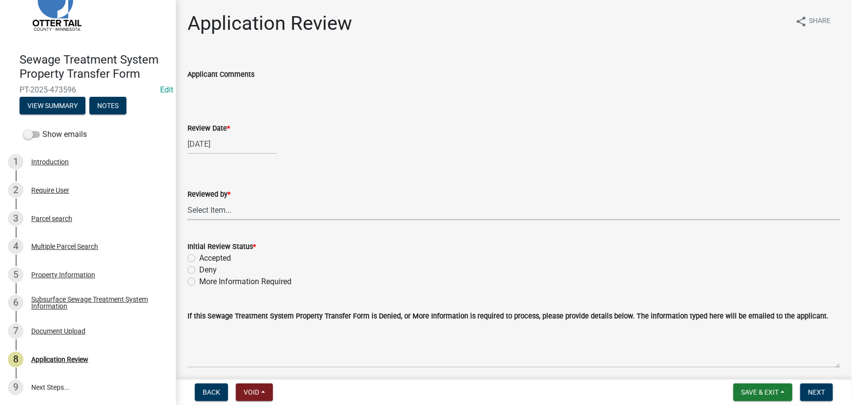
click at [234, 204] on select "Select Item... Alexis Newark Amy Busko Andrea Perales Brittany Tollefson Christ…" at bounding box center [514, 210] width 653 height 20
click at [188, 200] on select "Select Item... Alexis Newark Amy Busko Andrea Perales Brittany Tollefson Christ…" at bounding box center [514, 210] width 653 height 20
select select "190fd4c8-42ef-492b-a4a0-a0213555944c"
click at [224, 255] on label "Accepted" at bounding box center [215, 258] width 32 height 12
click at [206, 255] on input "Accepted" at bounding box center [202, 255] width 6 height 6
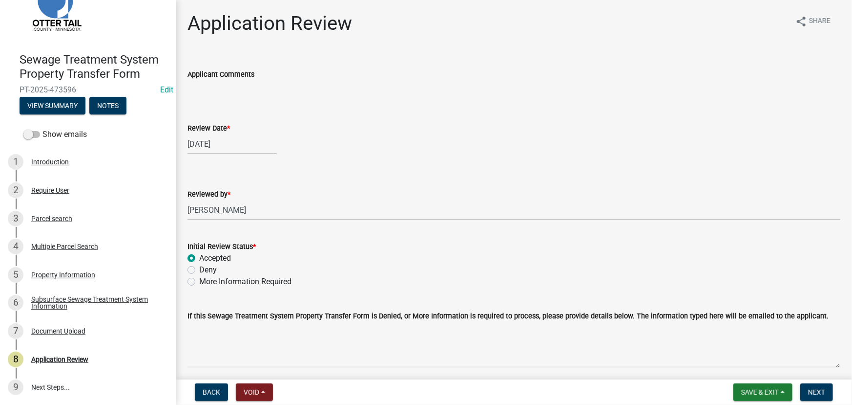
radio input "true"
click at [819, 386] on button "Next" at bounding box center [817, 392] width 33 height 18
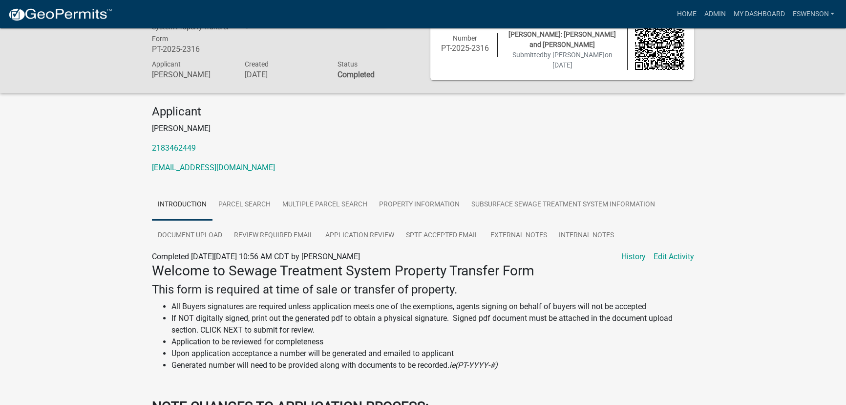
scroll to position [44, 0]
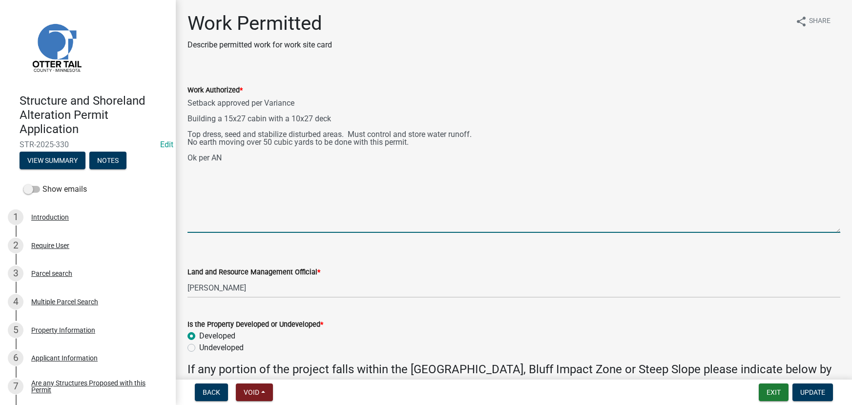
select select "190fd4c8-42ef-492b-a4a0-a0213555944c"
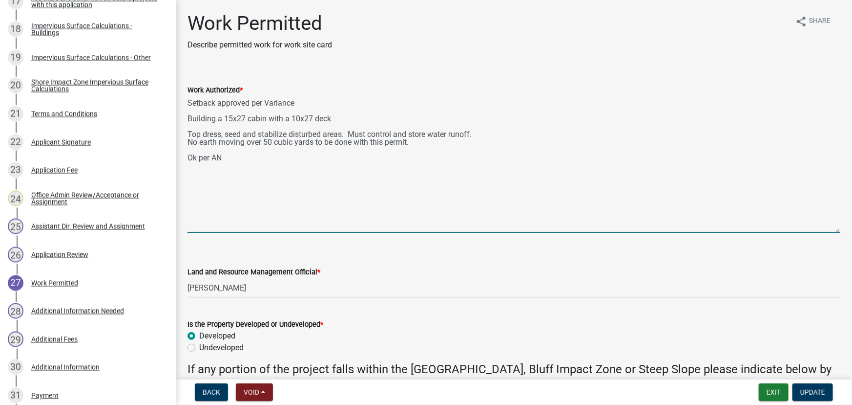
scroll to position [44, 0]
